Goal: Information Seeking & Learning: Learn about a topic

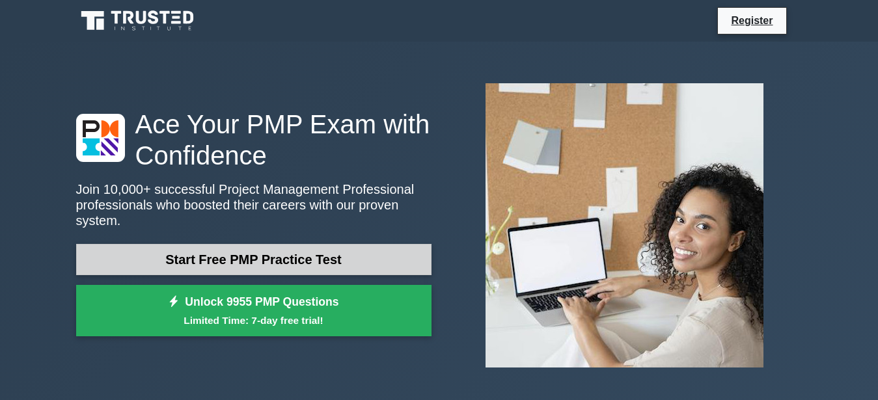
click at [301, 254] on link "Start Free PMP Practice Test" at bounding box center [254, 259] width 356 height 31
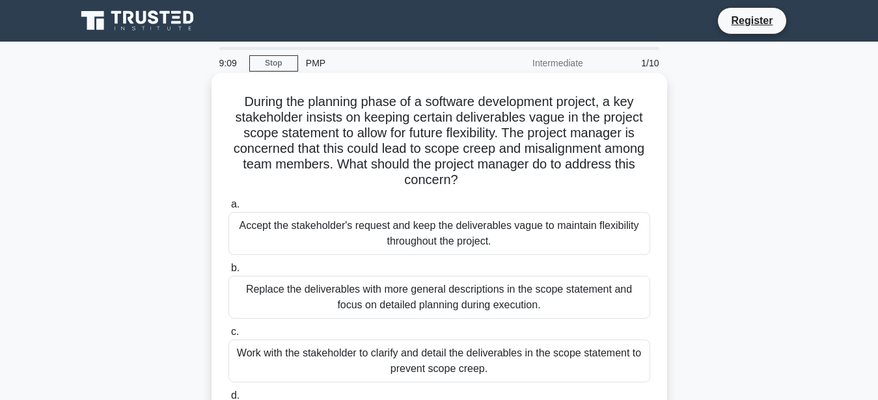
click at [596, 130] on h5 "During the planning phase of a software development project, a key stakeholder …" at bounding box center [439, 141] width 425 height 95
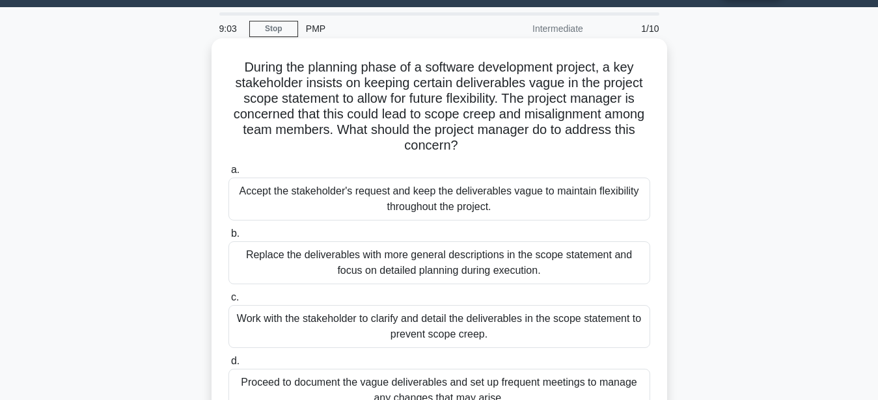
scroll to position [303, 0]
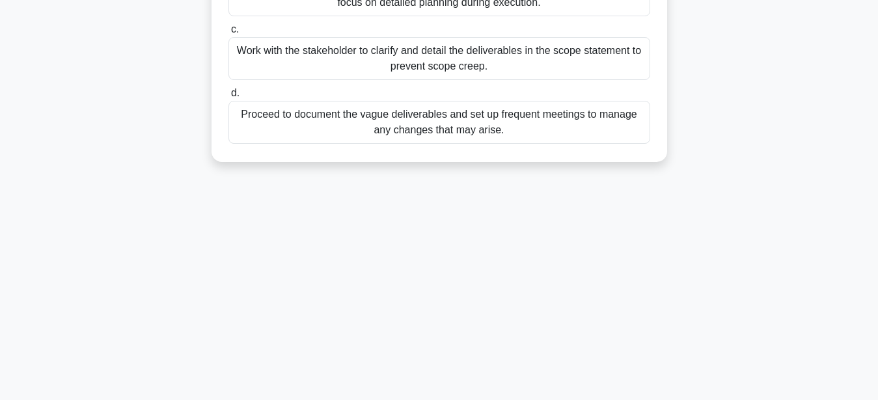
click at [301, 113] on div "Proceed to document the vague deliverables and set up frequent meetings to mana…" at bounding box center [440, 122] width 422 height 43
click at [229, 98] on input "d. Proceed to document the vague deliverables and set up frequent meetings to m…" at bounding box center [229, 93] width 0 height 8
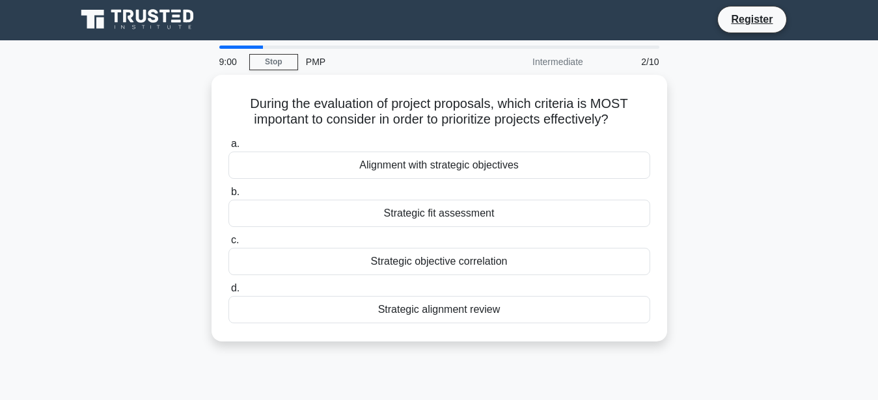
scroll to position [0, 0]
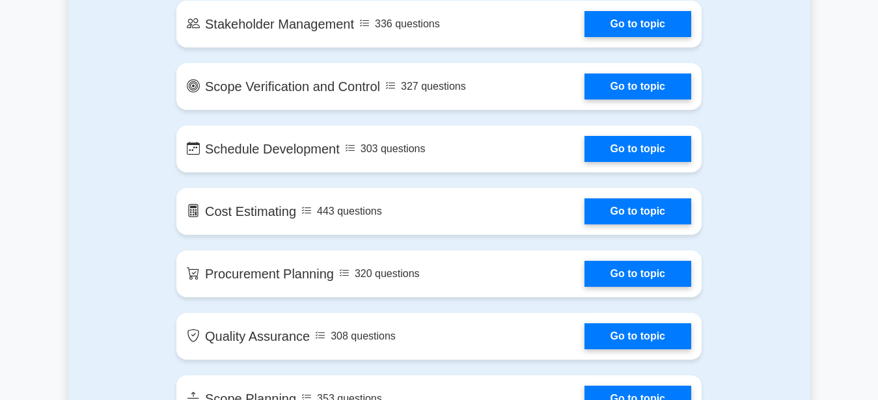
scroll to position [1481, 0]
